Goal: Task Accomplishment & Management: Use online tool/utility

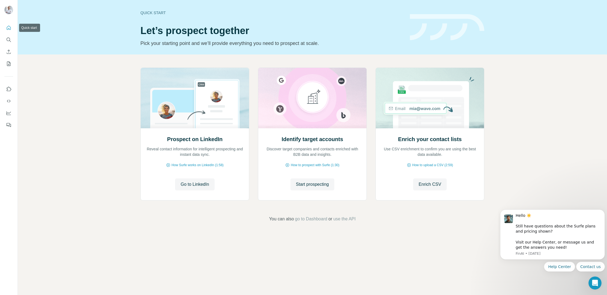
click at [8, 27] on icon "Quick start" at bounding box center [8, 27] width 5 height 5
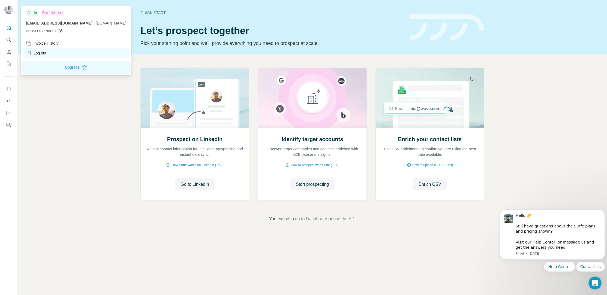
click at [39, 53] on div "Log out" at bounding box center [36, 52] width 20 height 5
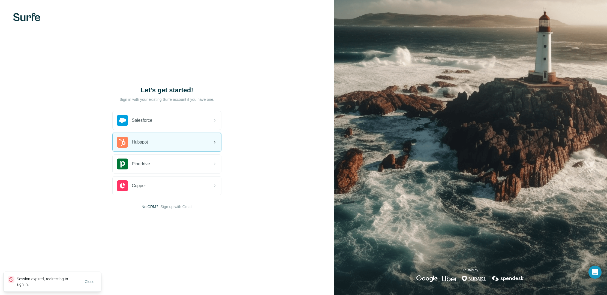
click at [141, 144] on span "Hubspot" at bounding box center [140, 142] width 16 height 7
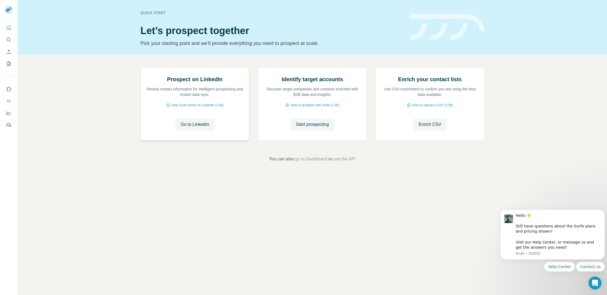
click at [140, 68] on img at bounding box center [140, 68] width 0 height 0
click at [194, 128] on span "Go to LinkedIn" at bounding box center [195, 124] width 28 height 7
click at [376, 68] on img at bounding box center [376, 68] width 0 height 0
click at [315, 131] on button "Start prospecting" at bounding box center [312, 125] width 44 height 12
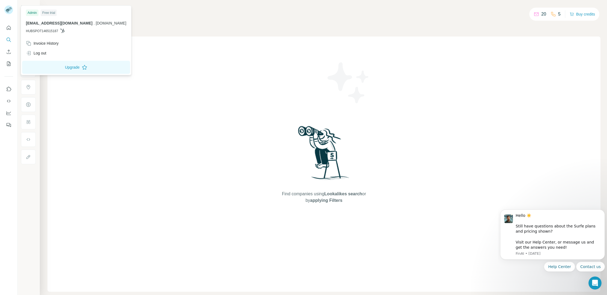
click at [10, 9] on icon at bounding box center [10, 8] width 3 height 1
click at [11, 30] on icon "Quick start" at bounding box center [8, 27] width 5 height 5
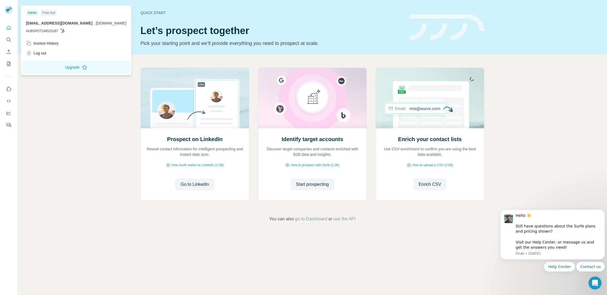
click at [38, 23] on span "[EMAIL_ADDRESS][DOMAIN_NAME]" at bounding box center [59, 23] width 67 height 4
click at [38, 55] on div "Log out" at bounding box center [36, 52] width 20 height 5
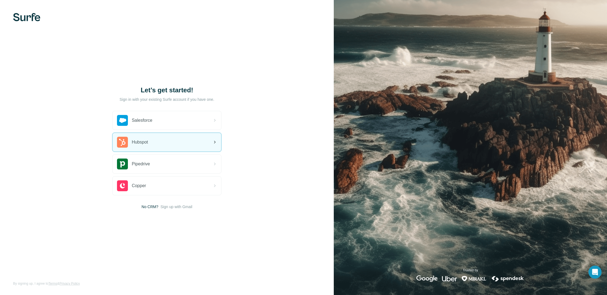
click at [148, 144] on span "Hubspot" at bounding box center [140, 142] width 16 height 7
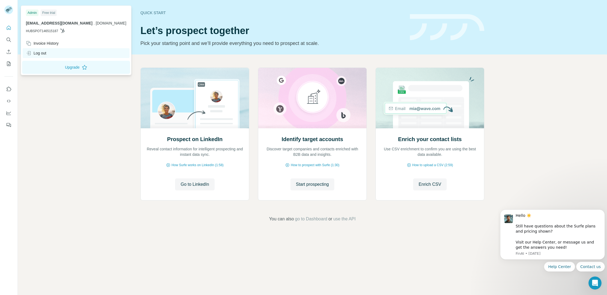
click at [41, 51] on div "Log out" at bounding box center [36, 52] width 20 height 5
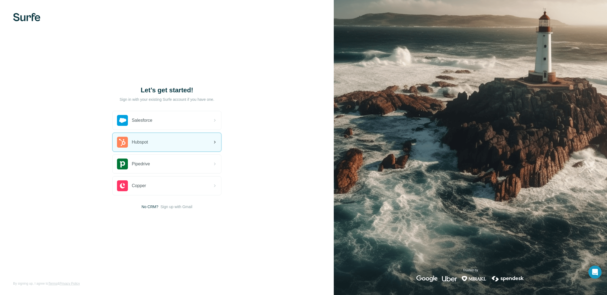
click at [138, 140] on span "Hubspot" at bounding box center [140, 142] width 16 height 7
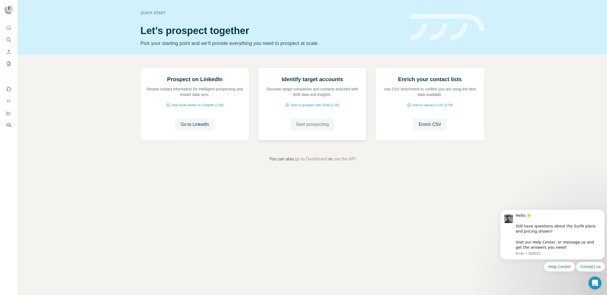
click at [314, 128] on span "Start prospecting" at bounding box center [312, 124] width 33 height 7
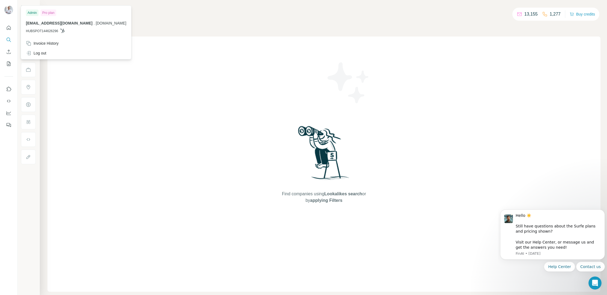
click at [8, 9] on img at bounding box center [8, 9] width 9 height 9
click at [8, 29] on icon "Quick start" at bounding box center [9, 28] width 4 height 4
